Goal: Information Seeking & Learning: Check status

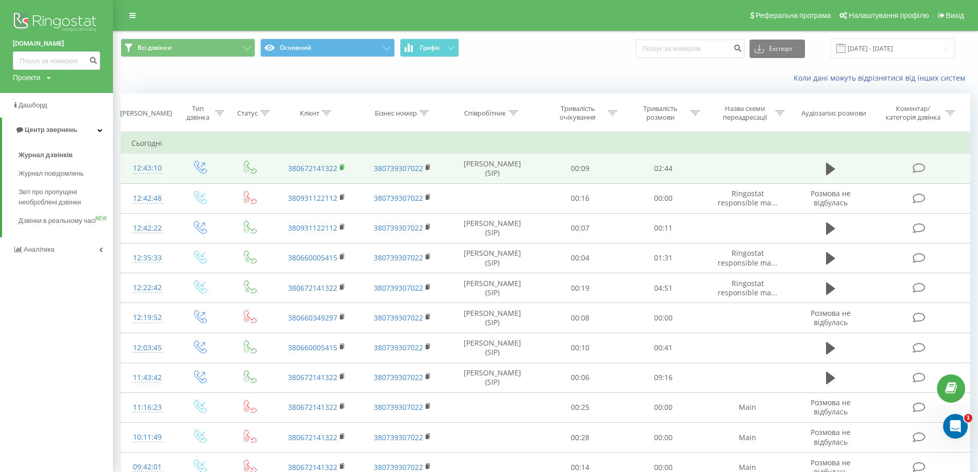
click at [341, 169] on rect at bounding box center [341, 167] width 3 height 5
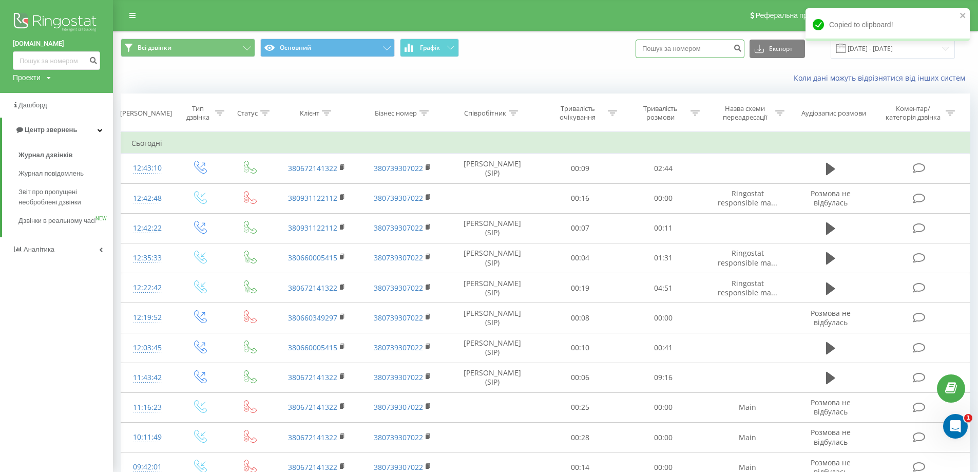
click at [688, 48] on input at bounding box center [690, 49] width 109 height 18
paste input "380672141322"
type input "380672141322"
click at [742, 50] on icon "submit" at bounding box center [737, 47] width 9 height 6
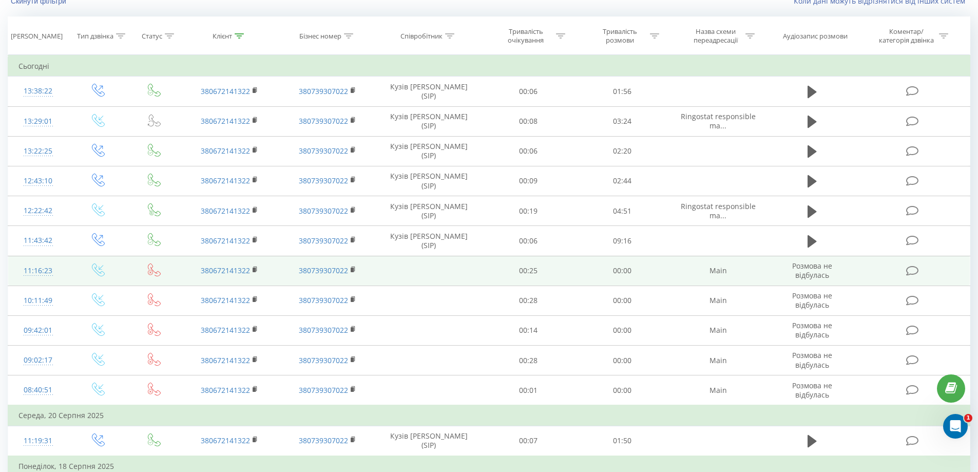
scroll to position [180, 0]
